Goal: Task Accomplishment & Management: Complete application form

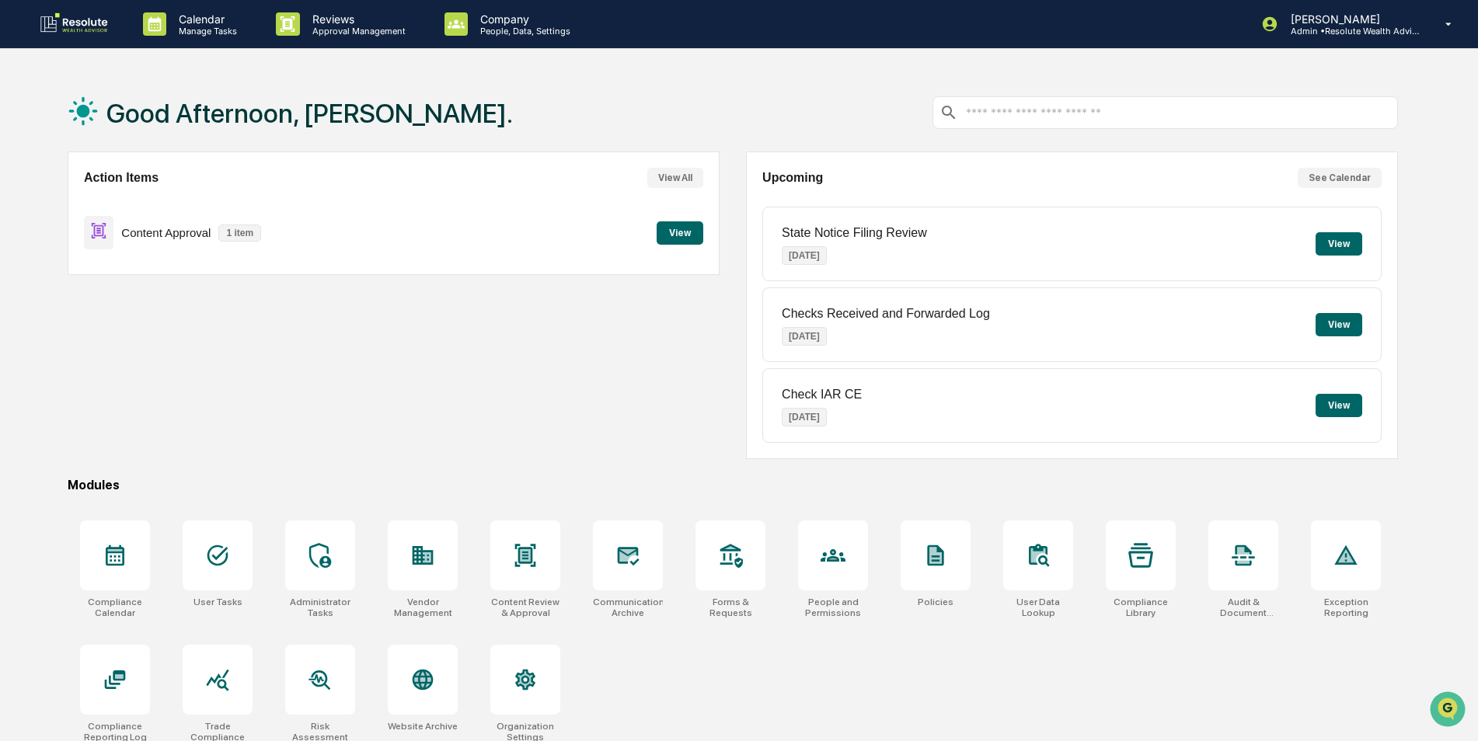
click at [676, 237] on button "View" at bounding box center [680, 232] width 47 height 23
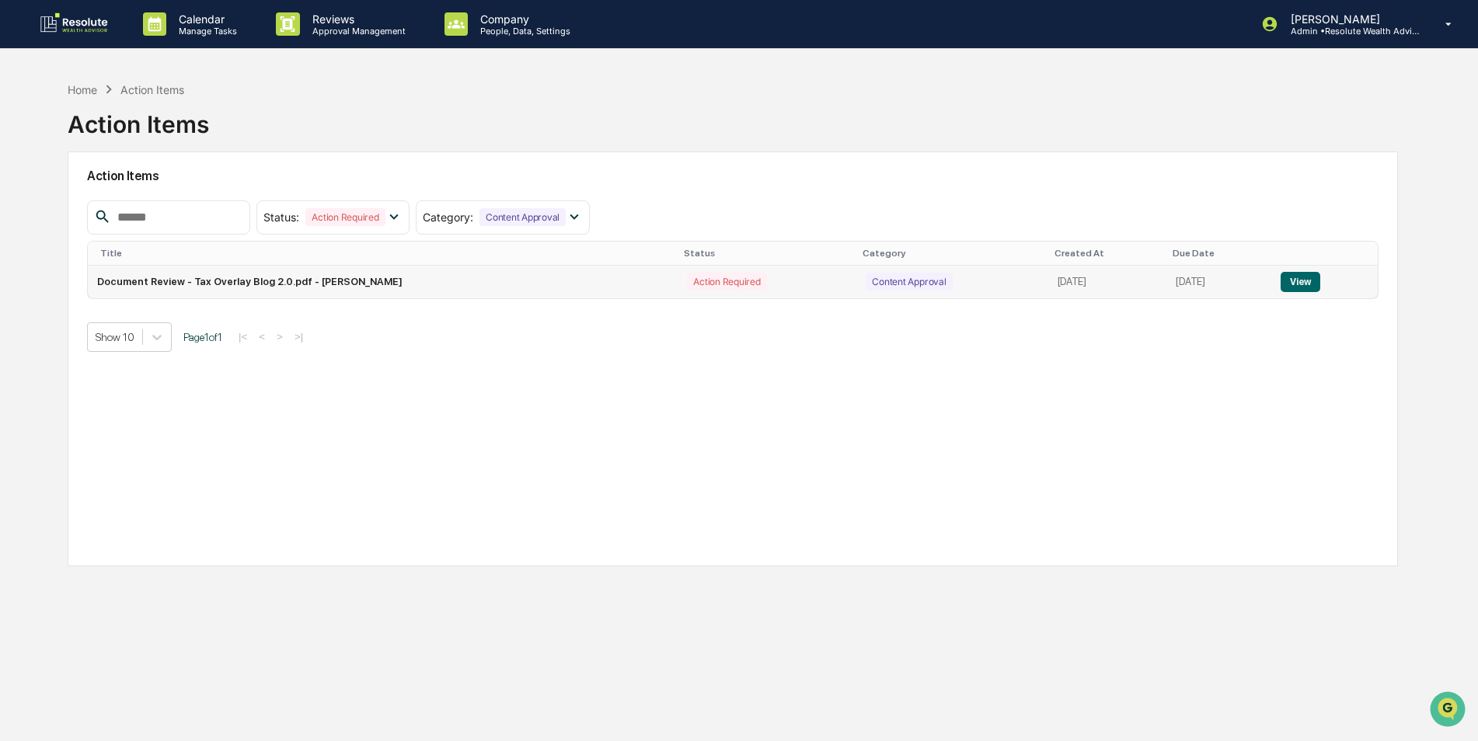
click at [1296, 283] on button "View" at bounding box center [1301, 282] width 40 height 20
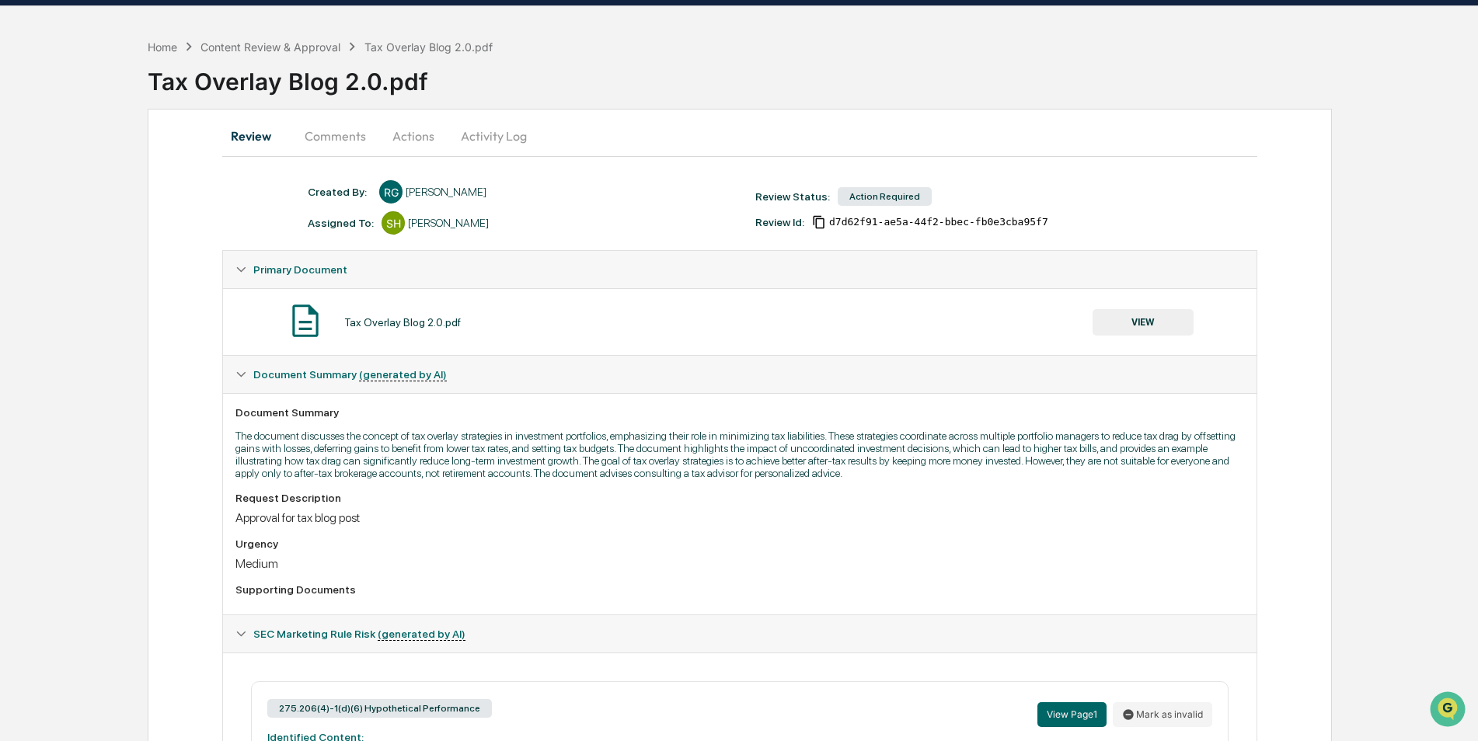
scroll to position [19, 0]
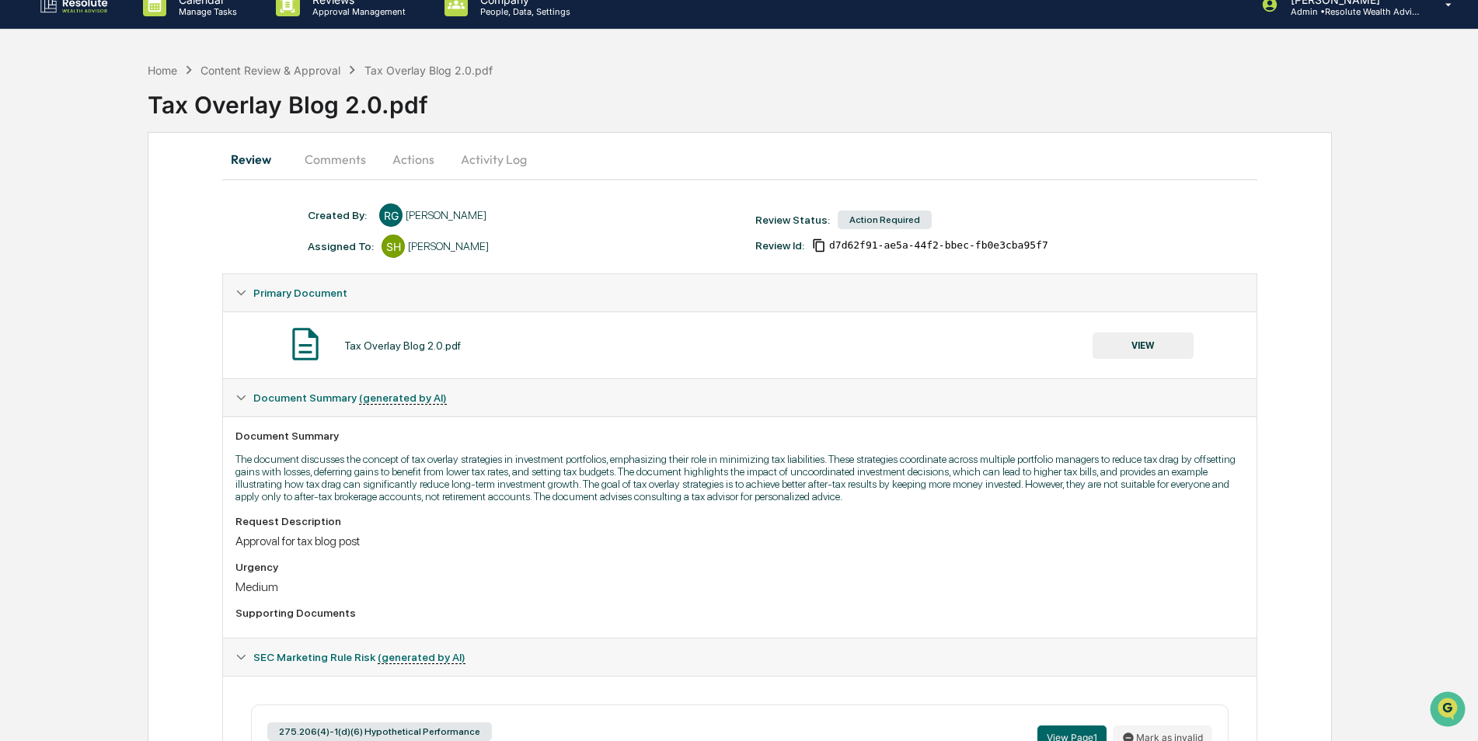
click at [1143, 339] on button "VIEW" at bounding box center [1143, 346] width 101 height 26
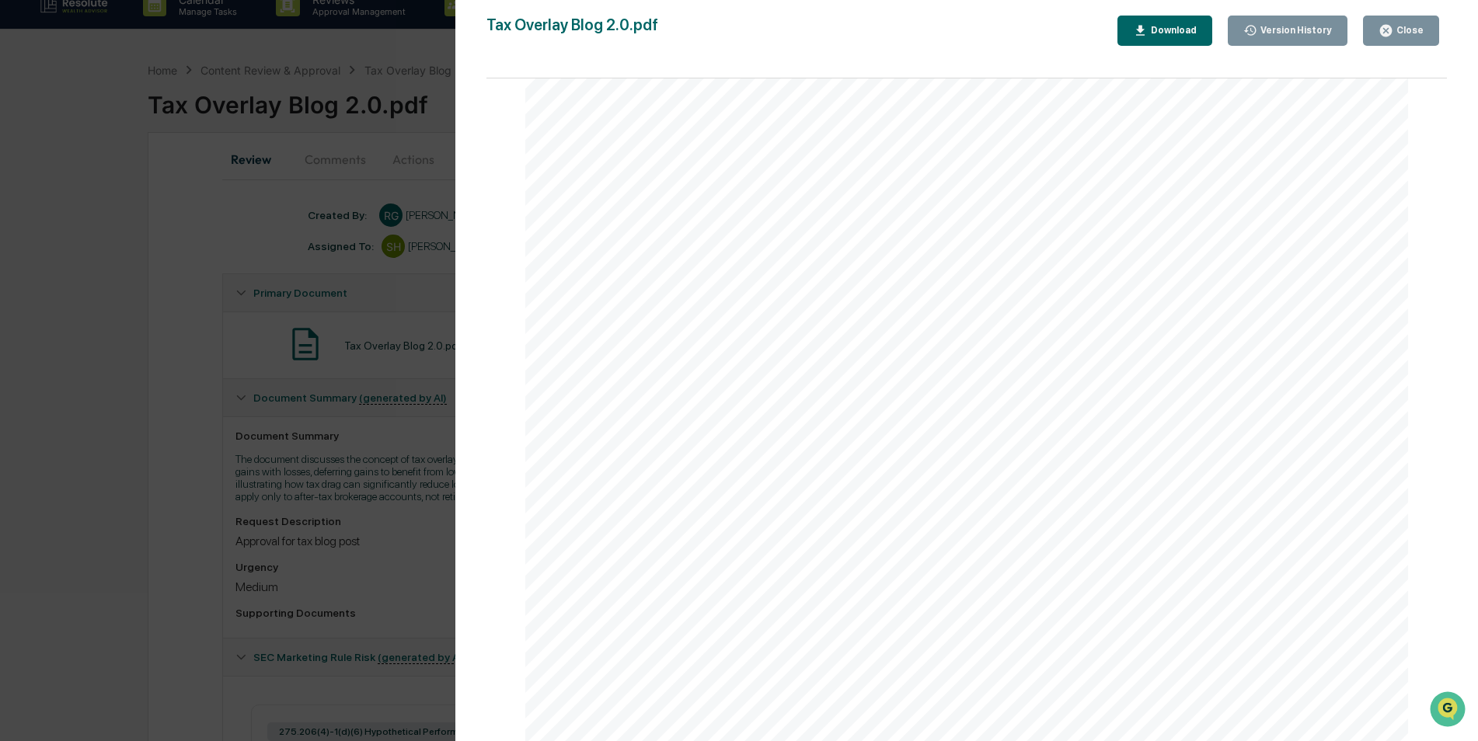
scroll to position [2409, 0]
click at [1391, 36] on icon "button" at bounding box center [1386, 31] width 12 height 12
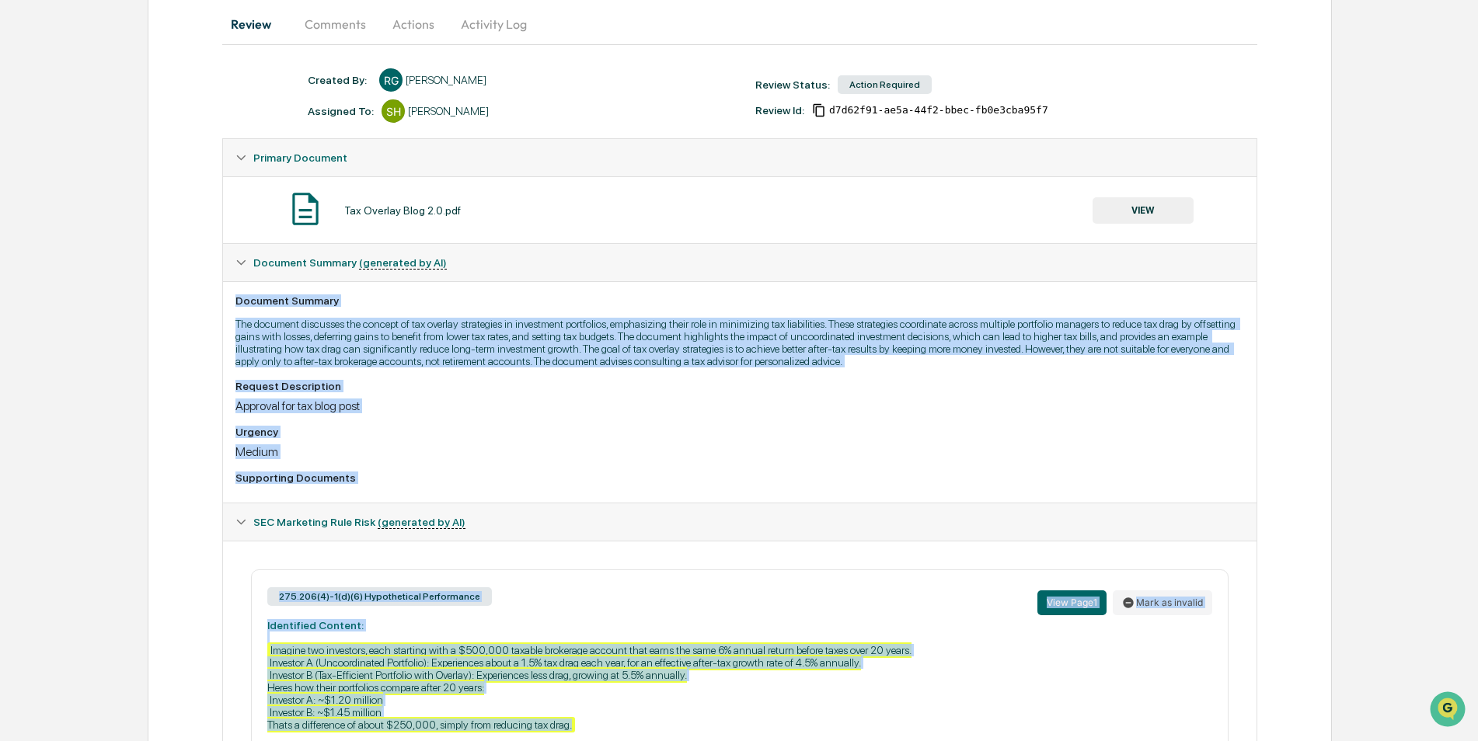
scroll to position [330, 0]
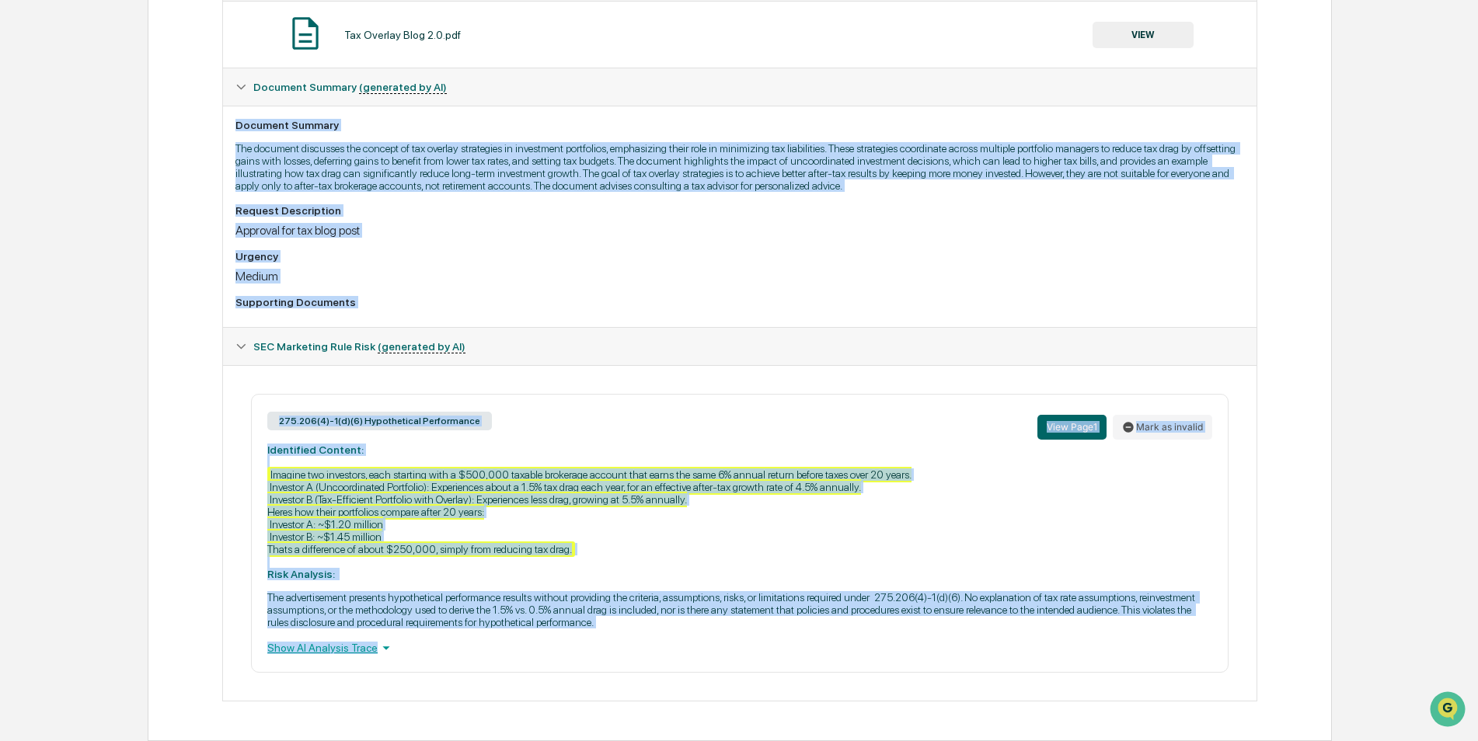
drag, startPoint x: 235, startPoint y: 438, endPoint x: 714, endPoint y: 669, distance: 531.4
click at [714, 669] on div "Created By: ‎ ‎ [PERSON_NAME] Assigned To: SH [PERSON_NAME] Review Status: Acti…" at bounding box center [739, 297] width 1034 height 809
drag, startPoint x: 573, startPoint y: 605, endPoint x: 587, endPoint y: 271, distance: 333.7
click at [587, 271] on div "Medium" at bounding box center [739, 276] width 1008 height 15
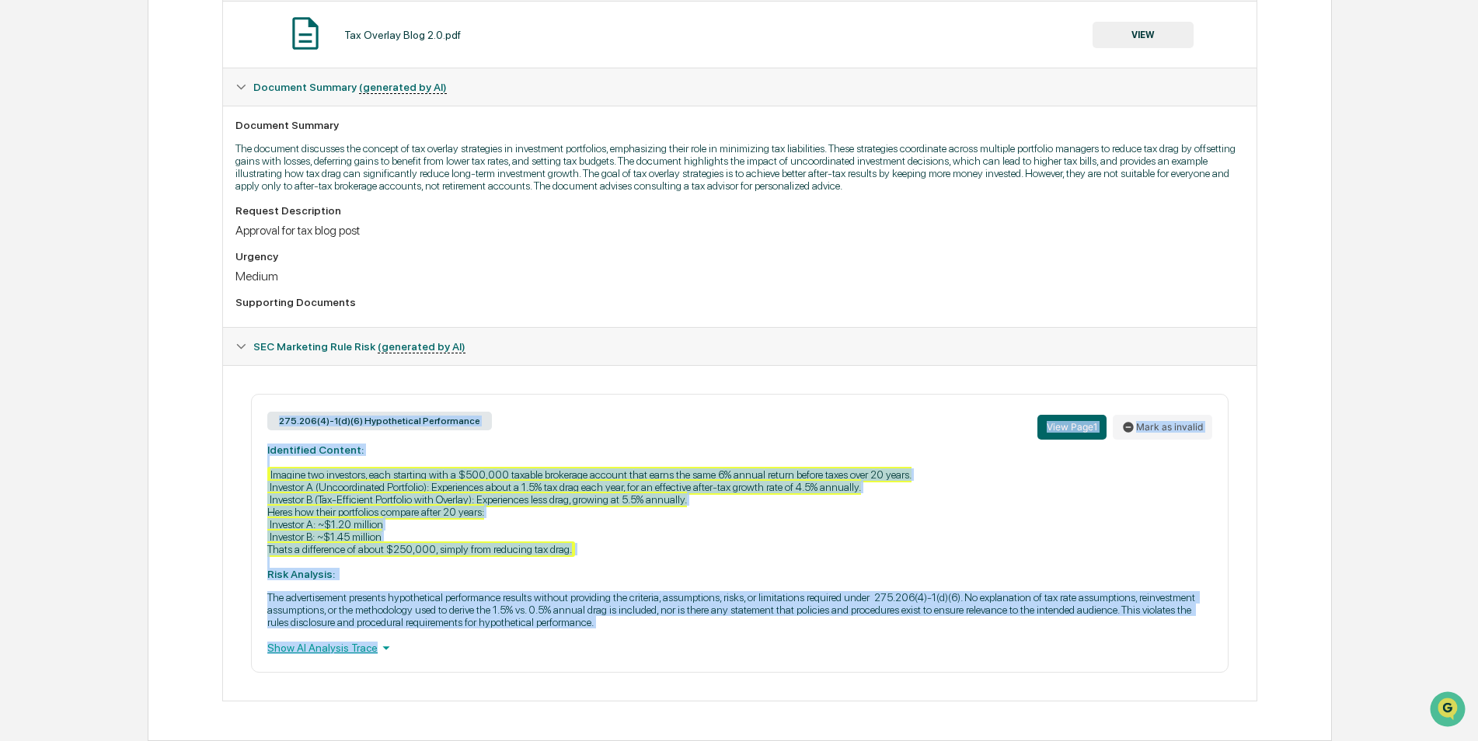
drag, startPoint x: 268, startPoint y: 416, endPoint x: 611, endPoint y: 664, distance: 422.9
click at [611, 664] on div "275.206(4)-1(d)(6) Hypothetical Performance View Page 1 Mark as invalid Identif…" at bounding box center [739, 533] width 977 height 279
copy div "275.206(4)-1(d)(6) Hypothetical Performance View Page 1 Mark as invalid Identif…"
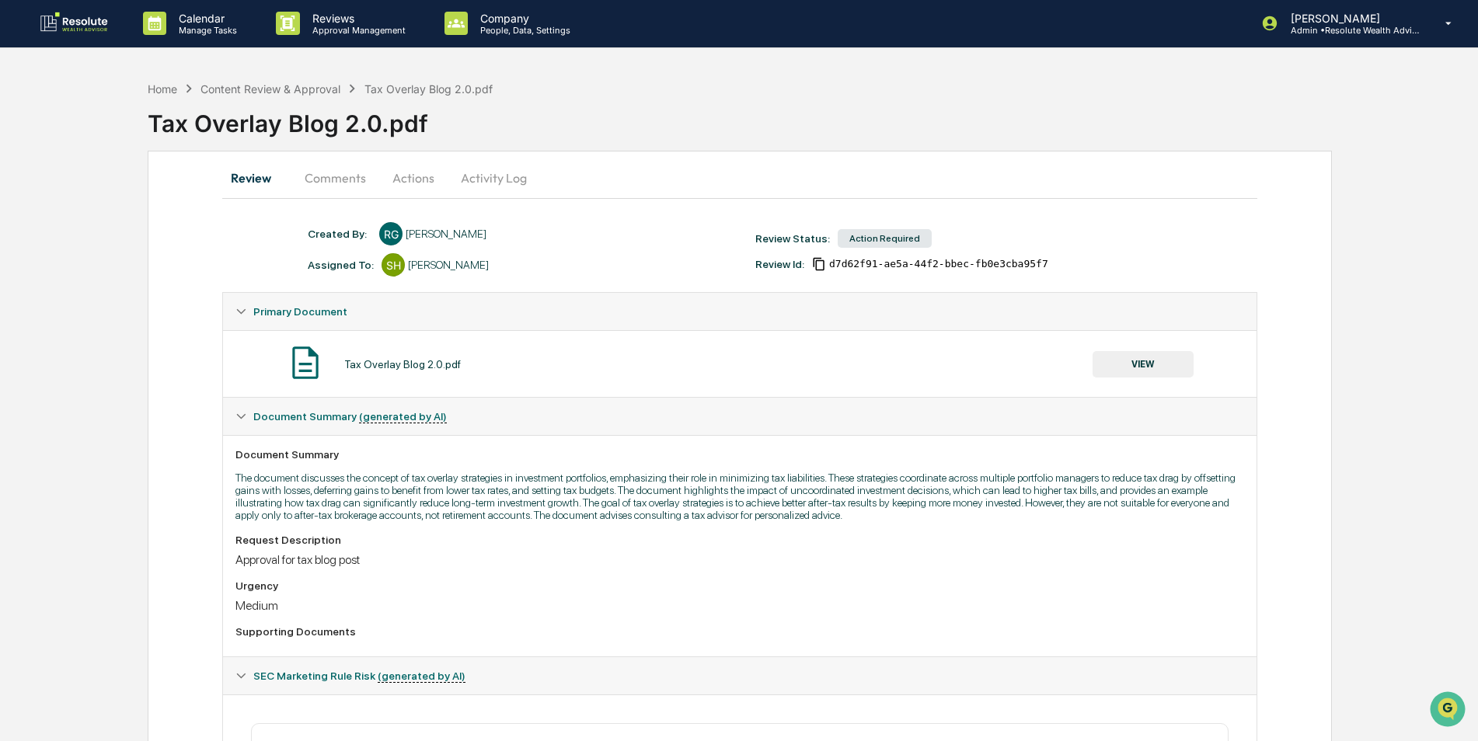
scroll to position [0, 0]
click at [423, 177] on button "Actions" at bounding box center [413, 178] width 70 height 37
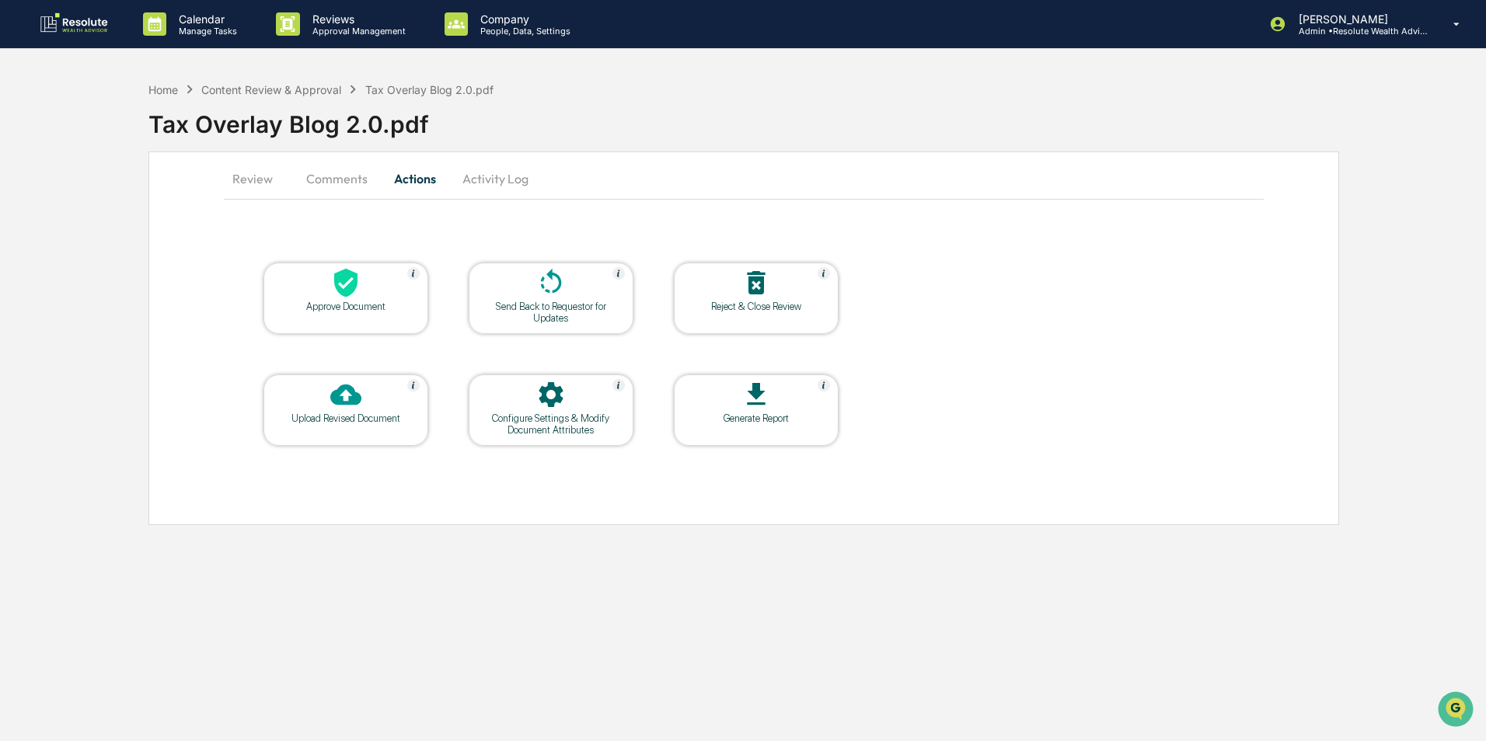
click at [566, 293] on div at bounding box center [550, 283] width 155 height 33
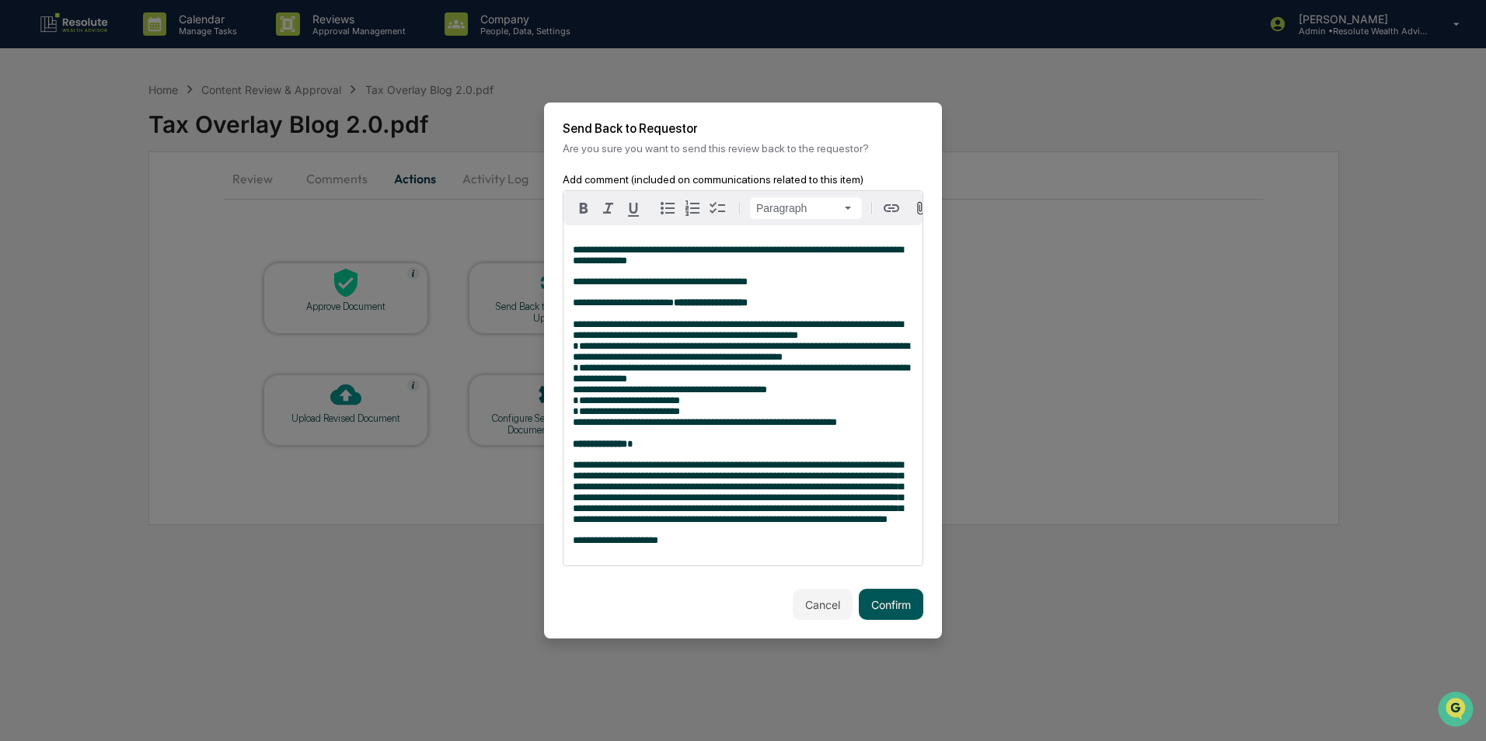
click at [886, 620] on button "Confirm" at bounding box center [891, 604] width 64 height 31
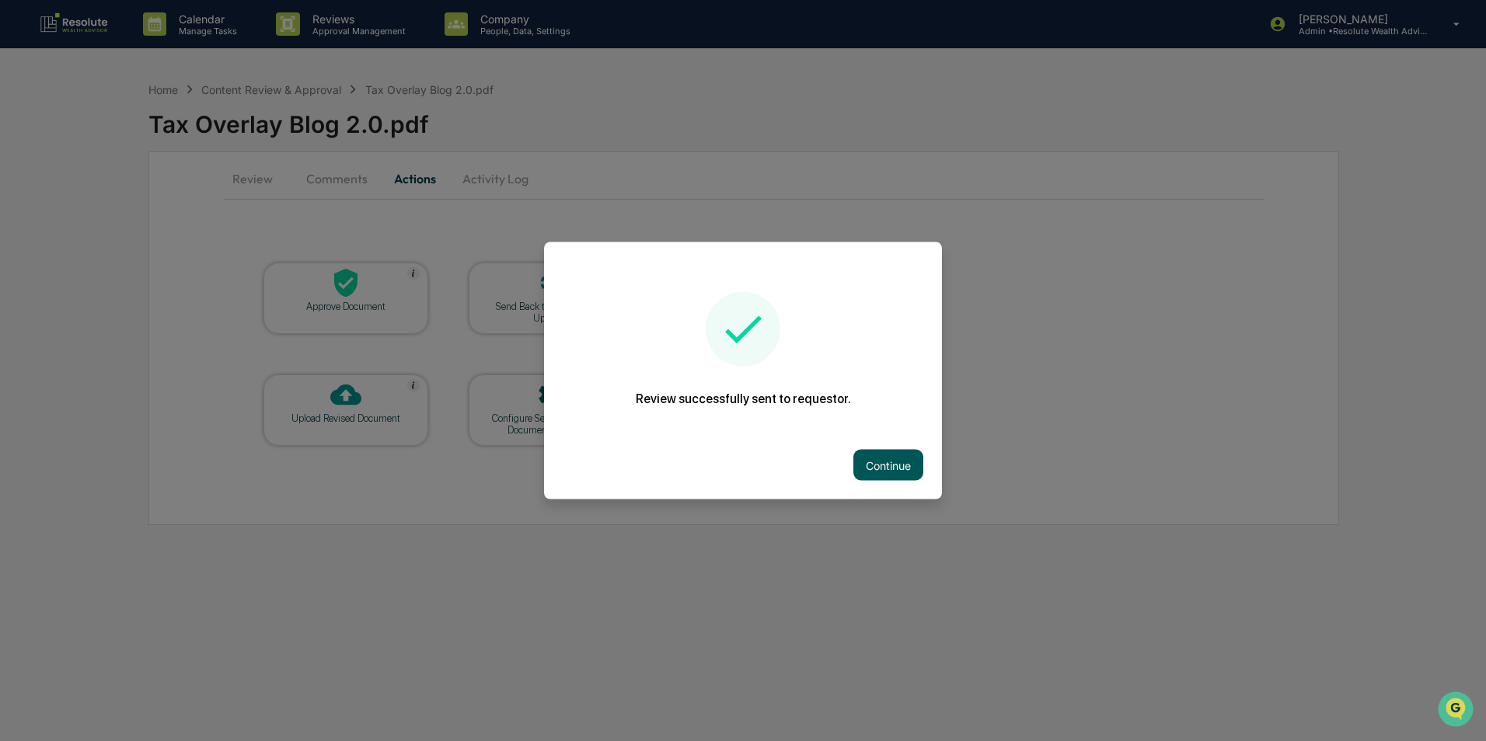
click at [891, 466] on button "Continue" at bounding box center [888, 465] width 70 height 31
